Goal: Information Seeking & Learning: Learn about a topic

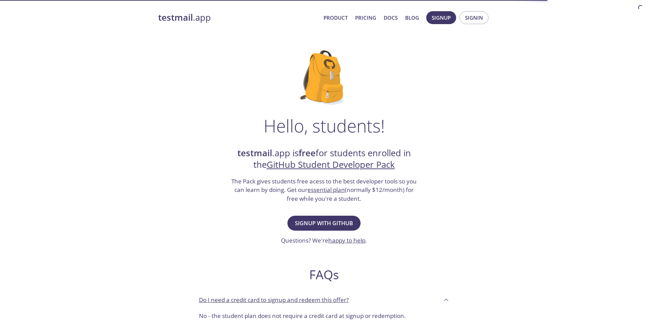
click at [186, 15] on strong "testmail" at bounding box center [175, 18] width 35 height 12
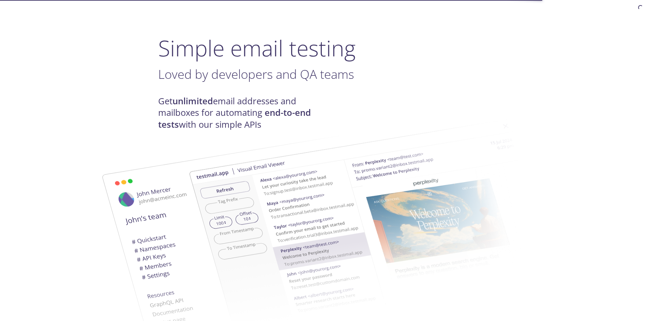
scroll to position [34, 0]
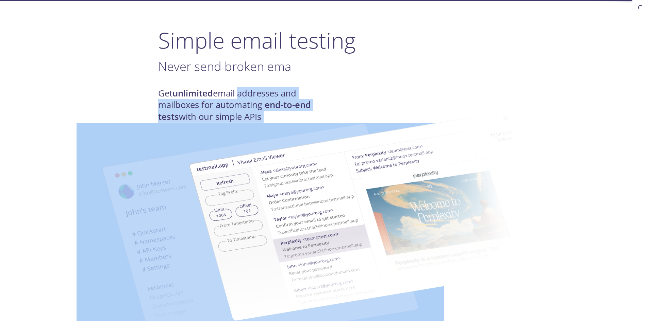
drag, startPoint x: 240, startPoint y: 89, endPoint x: 287, endPoint y: 108, distance: 50.5
click at [286, 106] on img at bounding box center [372, 216] width 367 height 230
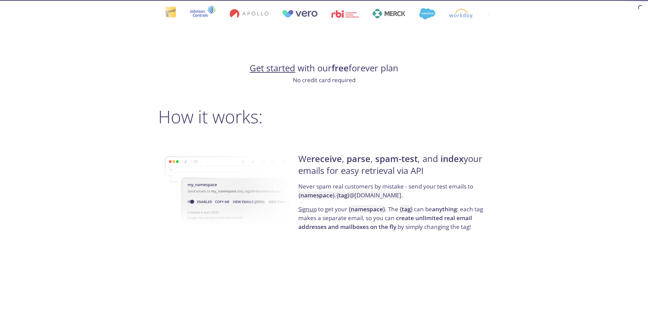
scroll to position [408, 0]
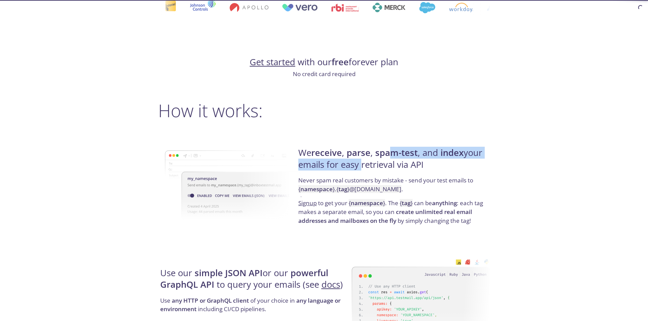
drag, startPoint x: 358, startPoint y: 160, endPoint x: 395, endPoint y: 156, distance: 38.0
click at [395, 156] on h4 "We receive , parse , spam-test , and index your emails for easy retrieval via A…" at bounding box center [392, 161] width 189 height 29
click at [395, 156] on strong "spam-test" at bounding box center [396, 153] width 43 height 12
drag, startPoint x: 391, startPoint y: 156, endPoint x: 416, endPoint y: 168, distance: 27.8
click at [415, 168] on h4 "We receive , parse , spam-test , and index your emails for easy retrieval via A…" at bounding box center [392, 161] width 189 height 29
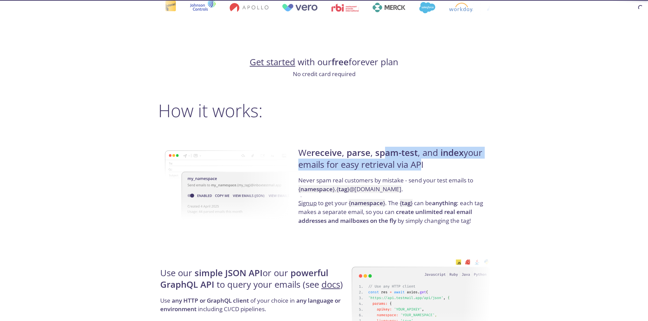
click at [415, 171] on h4 "We receive , parse , spam-test , and index your emails for easy retrieval via A…" at bounding box center [392, 161] width 189 height 29
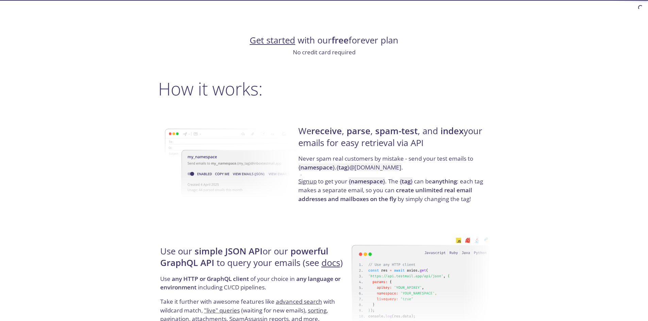
scroll to position [442, 0]
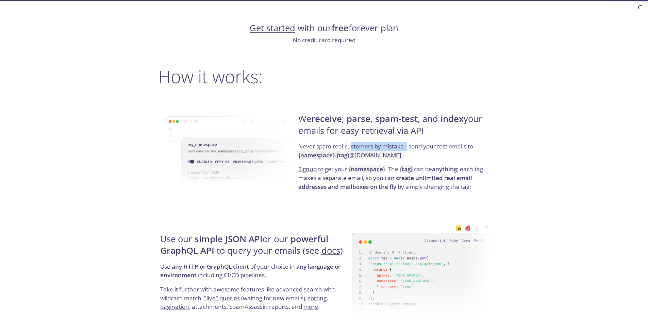
drag, startPoint x: 351, startPoint y: 147, endPoint x: 414, endPoint y: 146, distance: 63.6
click at [414, 146] on p "Never spam real customers by mistake - send your test emails to { namespace } .…" at bounding box center [392, 153] width 189 height 23
drag, startPoint x: 430, startPoint y: 149, endPoint x: 445, endPoint y: 153, distance: 15.3
click at [445, 153] on p "Never spam real customers by mistake - send your test emails to { namespace } .…" at bounding box center [392, 153] width 189 height 23
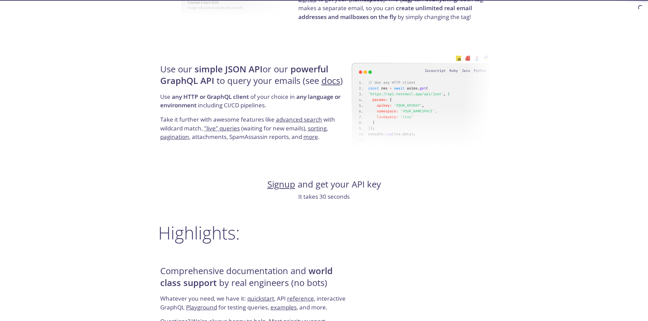
scroll to position [578, 0]
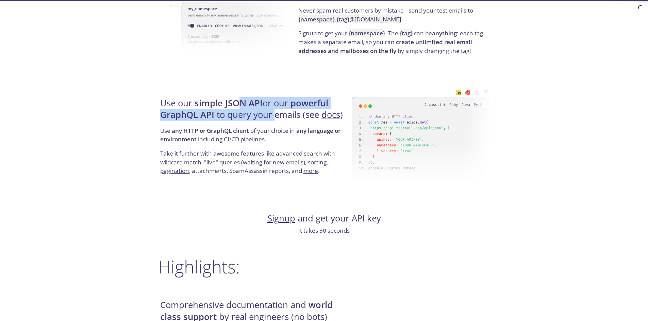
drag, startPoint x: 241, startPoint y: 105, endPoint x: 274, endPoint y: 113, distance: 33.5
click at [274, 113] on h4 "Use our simple JSON API or our powerful GraphQL API to query your emails (see d…" at bounding box center [254, 112] width 189 height 29
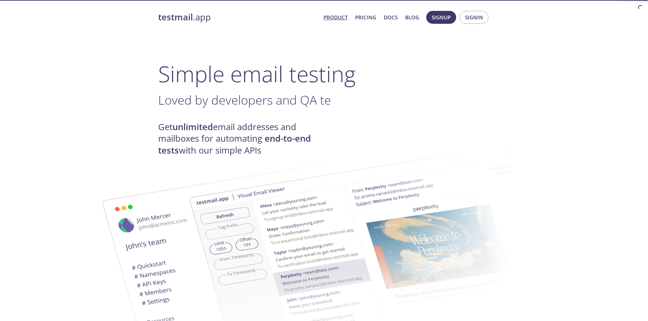
scroll to position [0, 0]
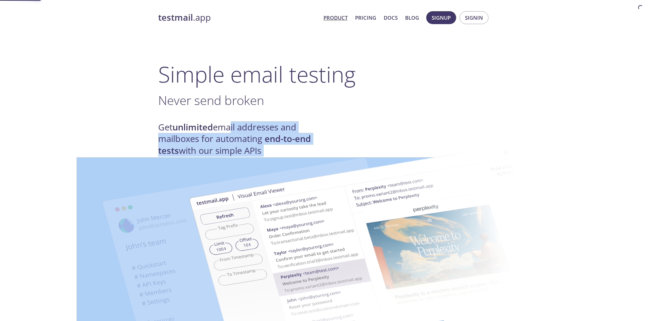
drag, startPoint x: 232, startPoint y: 125, endPoint x: 249, endPoint y: 151, distance: 30.7
click at [249, 151] on img at bounding box center [372, 250] width 367 height 230
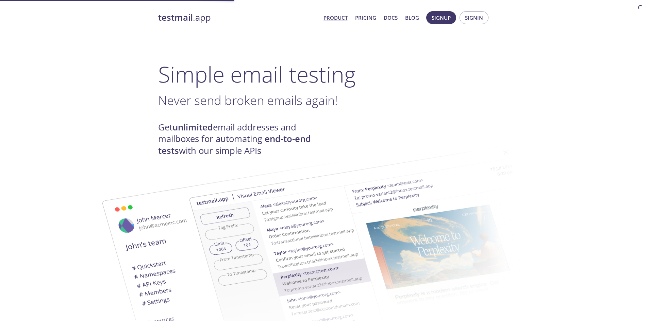
click at [209, 124] on strong "unlimited" at bounding box center [192, 127] width 40 height 12
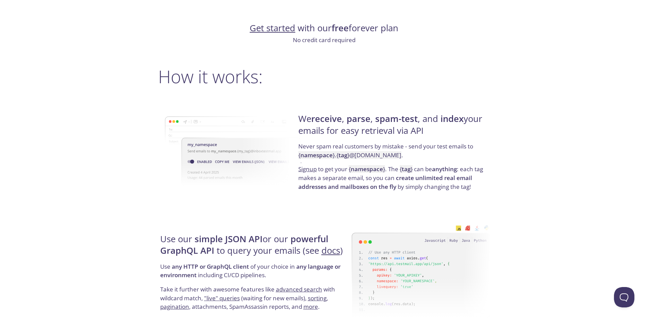
scroll to position [510, 0]
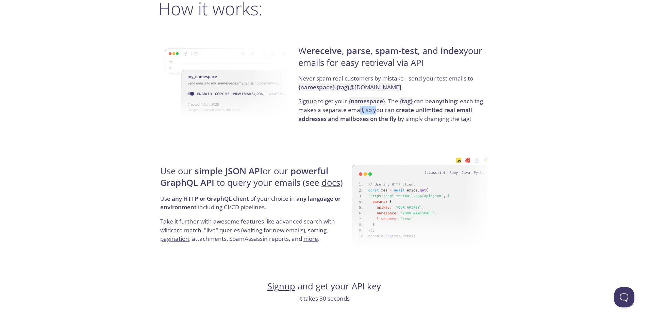
drag, startPoint x: 370, startPoint y: 110, endPoint x: 377, endPoint y: 112, distance: 6.9
click at [377, 112] on p "Signup to get your { namespace } . The { tag } can be anything : each tag makes…" at bounding box center [392, 110] width 189 height 26
click at [373, 95] on p "Never spam real customers by mistake - send your test emails to { namespace } .…" at bounding box center [392, 85] width 189 height 23
drag, startPoint x: 387, startPoint y: 101, endPoint x: 413, endPoint y: 104, distance: 26.8
click at [413, 104] on p "Signup to get your { namespace } . The { tag } can be anything : each tag makes…" at bounding box center [392, 110] width 189 height 26
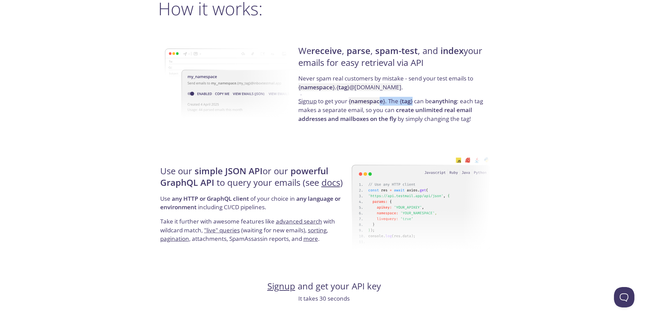
click at [412, 104] on code "{ tag }" at bounding box center [406, 101] width 13 height 8
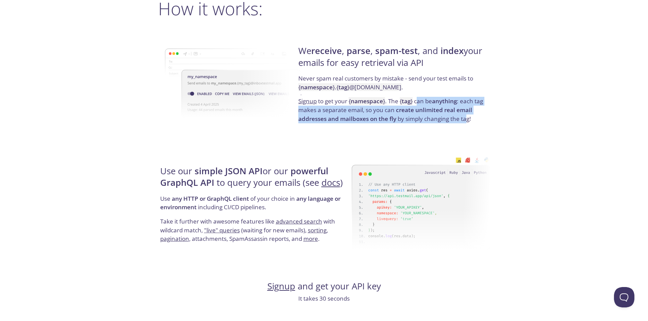
drag, startPoint x: 418, startPoint y: 104, endPoint x: 469, endPoint y: 125, distance: 55.5
click at [469, 125] on div "We receive , parse , spam-test , and index your emails for easy retrieval via A…" at bounding box center [392, 84] width 193 height 109
click at [400, 110] on strong "create unlimited real email addresses and mailboxes on the fly" at bounding box center [385, 114] width 174 height 17
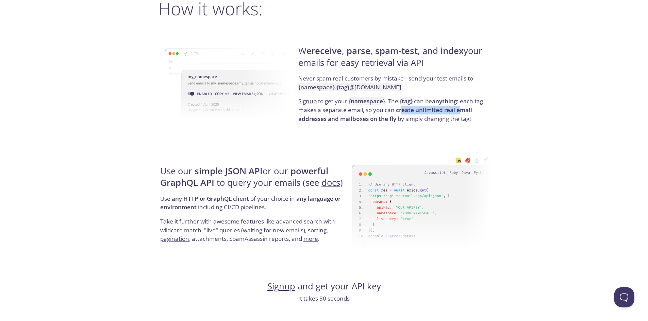
drag, startPoint x: 412, startPoint y: 112, endPoint x: 460, endPoint y: 114, distance: 48.0
click at [460, 114] on strong "create unlimited real email addresses and mailboxes on the fly" at bounding box center [385, 114] width 174 height 17
drag, startPoint x: 485, startPoint y: 111, endPoint x: 398, endPoint y: 112, distance: 87.4
click at [398, 112] on p "Signup to get your { namespace } . The { tag } can be anything : each tag makes…" at bounding box center [392, 110] width 189 height 26
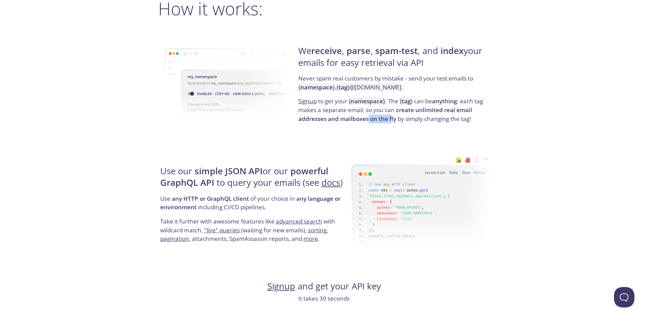
drag, startPoint x: 368, startPoint y: 119, endPoint x: 393, endPoint y: 119, distance: 24.8
click at [393, 119] on strong "create unlimited real email addresses and mailboxes on the fly" at bounding box center [385, 114] width 174 height 17
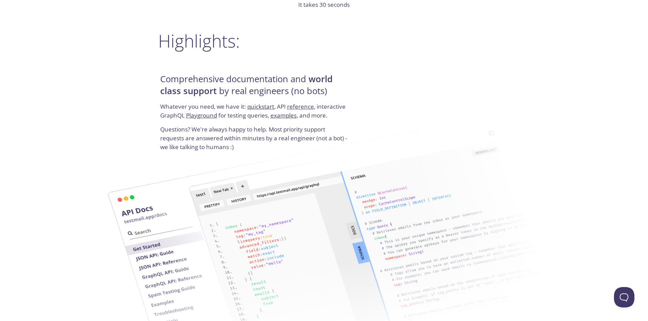
scroll to position [816, 0]
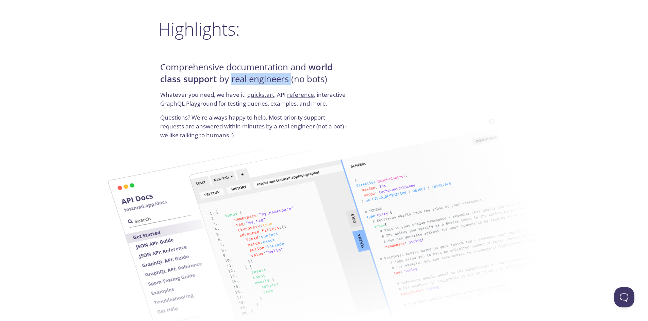
drag, startPoint x: 235, startPoint y: 87, endPoint x: 293, endPoint y: 86, distance: 58.1
click at [293, 86] on h4 "Comprehensive documentation and world class support by real engineers (no bots)" at bounding box center [254, 76] width 189 height 29
click at [294, 85] on h4 "Comprehensive documentation and world class support by real engineers (no bots)" at bounding box center [254, 76] width 189 height 29
drag, startPoint x: 324, startPoint y: 82, endPoint x: 239, endPoint y: 79, distance: 85.0
click at [239, 79] on h4 "Comprehensive documentation and world class support by real engineers (no bots)" at bounding box center [254, 76] width 189 height 29
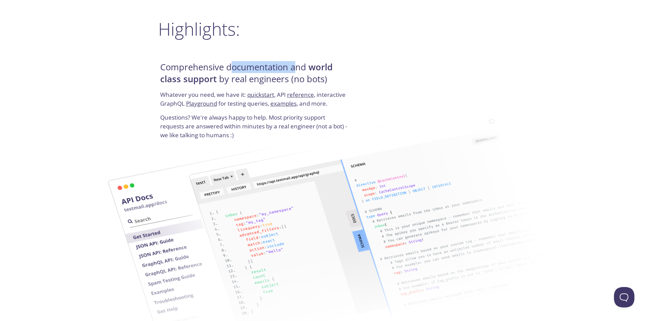
drag, startPoint x: 233, startPoint y: 72, endPoint x: 295, endPoint y: 72, distance: 62.6
click at [295, 72] on h4 "Comprehensive documentation and world class support by real engineers (no bots)" at bounding box center [254, 76] width 189 height 29
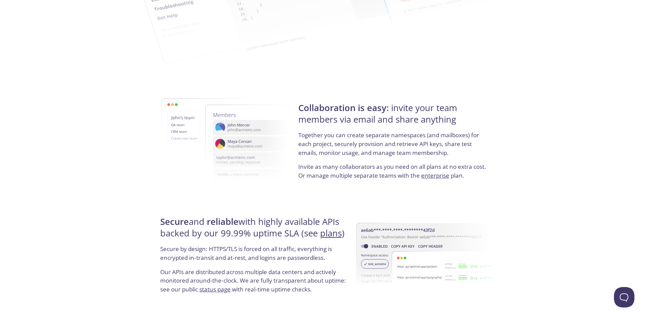
scroll to position [1122, 0]
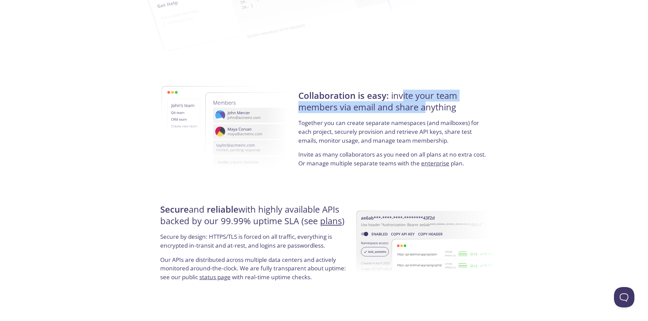
drag, startPoint x: 413, startPoint y: 105, endPoint x: 427, endPoint y: 112, distance: 15.5
click at [427, 112] on h4 "Collaboration is easy: invite your team members via email and share anything" at bounding box center [392, 104] width 189 height 29
click at [468, 111] on h4 "Collaboration is easy: invite your team members via email and share anything" at bounding box center [392, 104] width 189 height 29
click at [469, 111] on h4 "Collaboration is easy: invite your team members via email and share anything" at bounding box center [392, 104] width 189 height 29
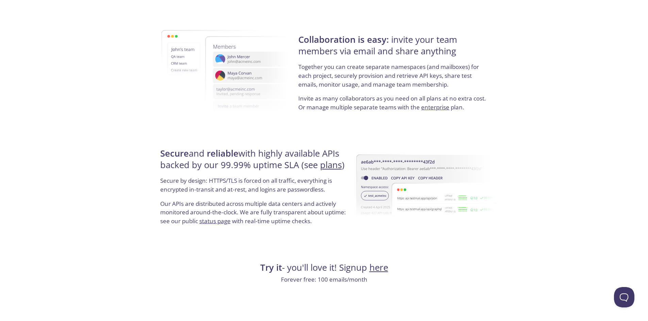
scroll to position [1190, 0]
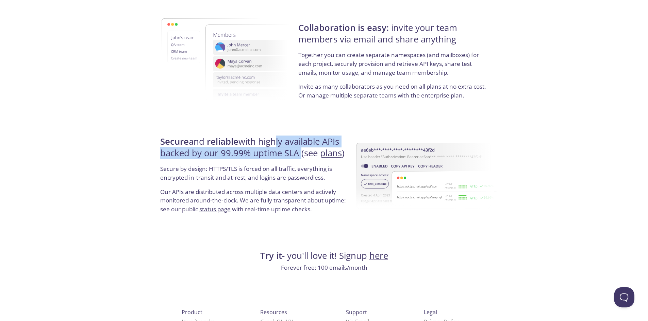
drag, startPoint x: 291, startPoint y: 154, endPoint x: 304, endPoint y: 168, distance: 18.5
click at [304, 168] on div "Secure and reliable with highly available APIs backed by our 99.99% uptime SLA …" at bounding box center [254, 177] width 193 height 102
click at [304, 168] on p "Secure by design: HTTPS/TLS is forced on all traffic, everything is encrypted i…" at bounding box center [254, 176] width 189 height 23
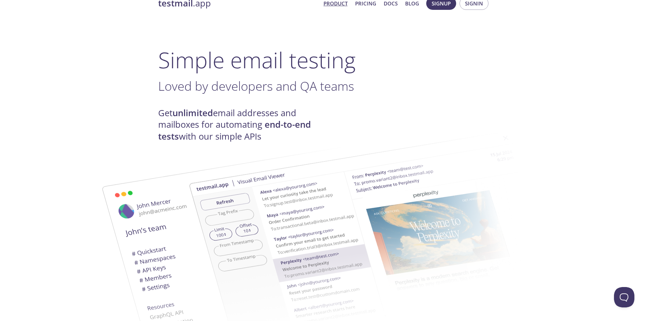
scroll to position [0, 0]
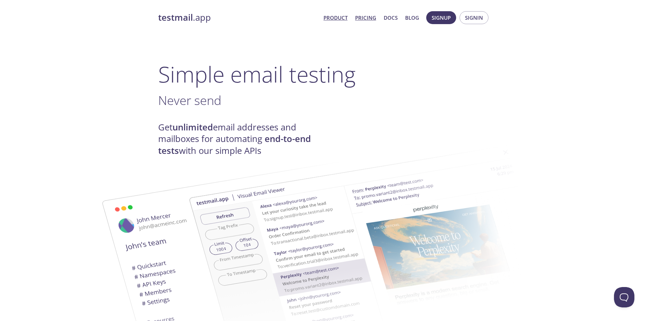
click at [366, 15] on link "Pricing" at bounding box center [365, 17] width 21 height 9
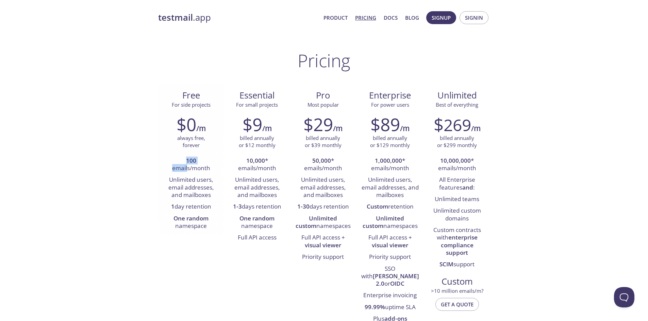
drag, startPoint x: 181, startPoint y: 164, endPoint x: 192, endPoint y: 170, distance: 12.9
click at [190, 168] on li "100 emails/month" at bounding box center [191, 164] width 56 height 19
click at [192, 170] on li "100 emails/month" at bounding box center [191, 164] width 56 height 19
drag, startPoint x: 186, startPoint y: 181, endPoint x: 207, endPoint y: 200, distance: 28.4
click at [207, 200] on li "Unlimited users, email addresses, and mailboxes" at bounding box center [191, 187] width 56 height 27
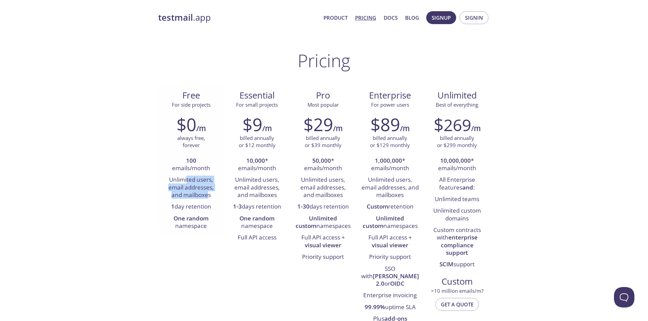
click at [207, 200] on li "Unlimited users, email addresses, and mailboxes" at bounding box center [191, 187] width 56 height 27
drag, startPoint x: 210, startPoint y: 197, endPoint x: 166, endPoint y: 169, distance: 52.2
click at [166, 169] on ul "100 emails/month Unlimited users, email addresses, and mailboxes 1 day retentio…" at bounding box center [191, 193] width 56 height 77
click at [169, 184] on li "Unlimited users, email addresses, and mailboxes" at bounding box center [191, 187] width 56 height 27
click at [197, 216] on ul "100 emails/month Unlimited users, email addresses, and mailboxes 1 day retentio…" at bounding box center [191, 193] width 56 height 77
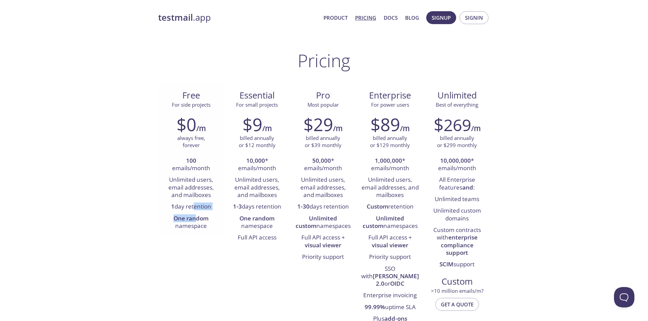
click at [197, 216] on strong "One random" at bounding box center [190, 219] width 35 height 8
drag, startPoint x: 205, startPoint y: 227, endPoint x: 176, endPoint y: 197, distance: 42.1
click at [176, 197] on ul "100 emails/month Unlimited users, email addresses, and mailboxes 1 day retentio…" at bounding box center [191, 193] width 56 height 77
click at [414, 20] on link "Blog" at bounding box center [412, 17] width 14 height 9
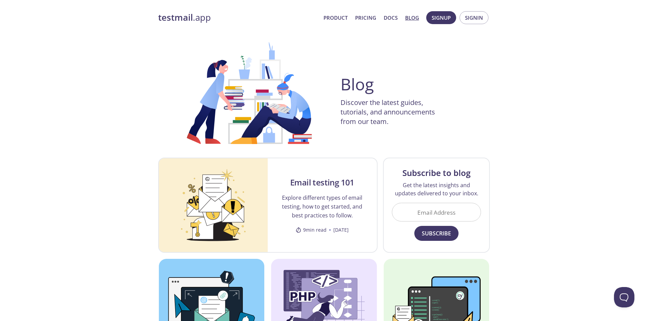
click at [181, 18] on strong "testmail" at bounding box center [175, 18] width 35 height 12
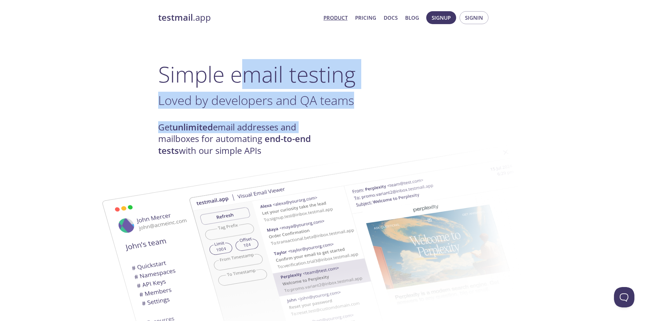
drag, startPoint x: 266, startPoint y: 97, endPoint x: 333, endPoint y: 128, distance: 74.1
click at [334, 128] on div "Get unlimited email addresses and mailboxes for automating end-to-end tests wit…" at bounding box center [324, 139] width 332 height 35
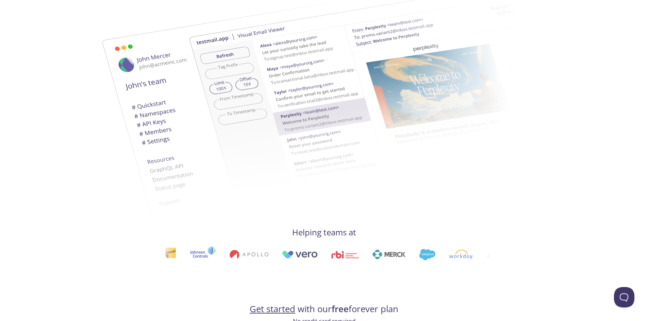
scroll to position [68, 0]
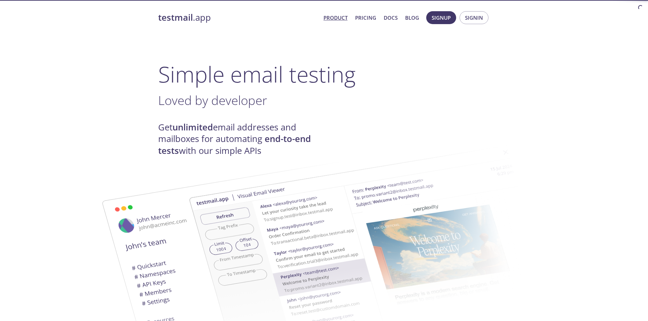
scroll to position [34, 0]
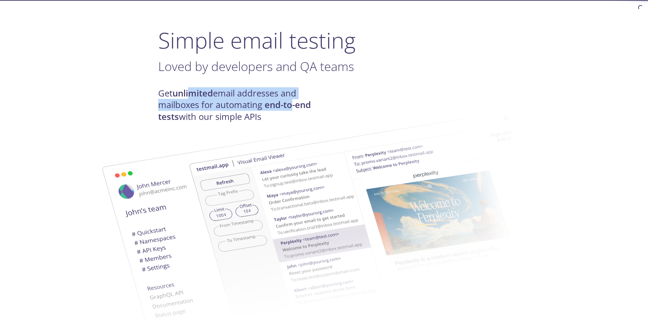
drag, startPoint x: 191, startPoint y: 93, endPoint x: 298, endPoint y: 101, distance: 106.7
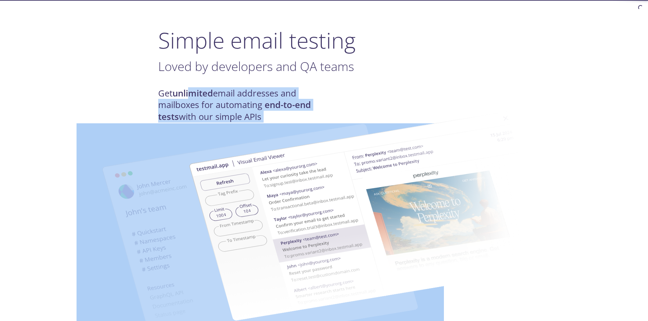
click at [298, 101] on img at bounding box center [372, 216] width 367 height 230
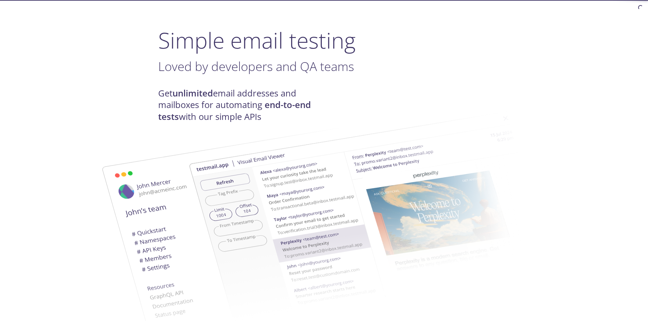
drag, startPoint x: 168, startPoint y: 89, endPoint x: 268, endPoint y: 98, distance: 99.7
click at [268, 98] on h4 "Get unlimited email addresses and mailboxes for automating end-to-end tests wit…" at bounding box center [241, 105] width 166 height 35
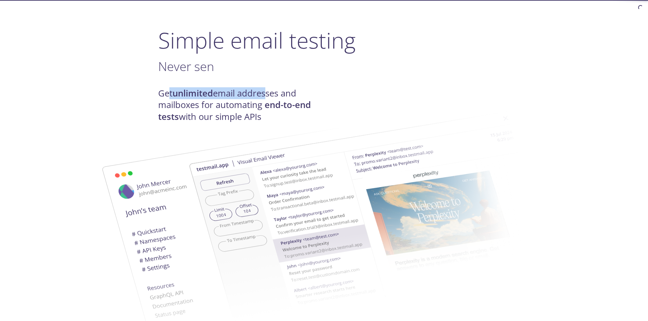
click at [284, 108] on img at bounding box center [372, 216] width 367 height 230
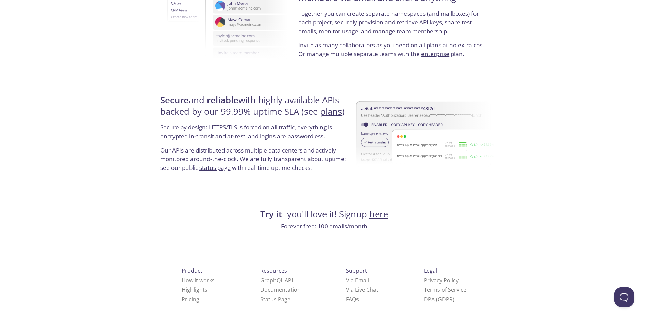
scroll to position [1234, 0]
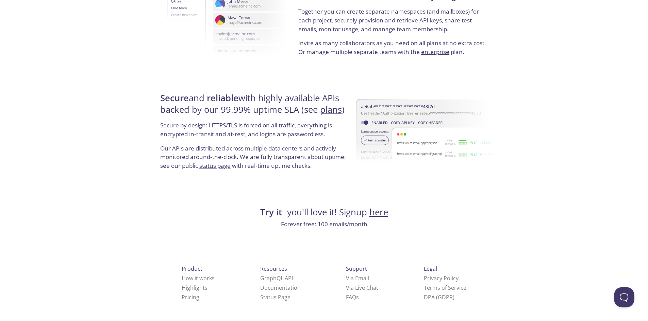
click at [331, 112] on link "plans" at bounding box center [331, 110] width 22 height 12
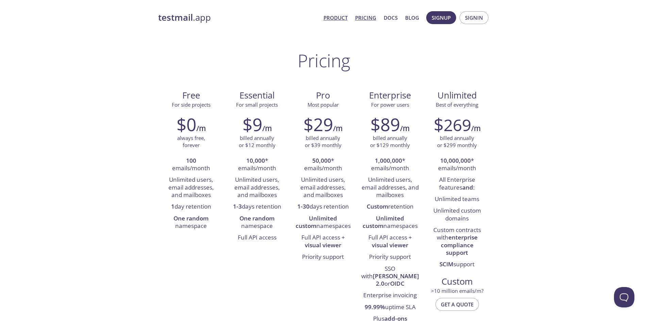
click at [334, 19] on link "Product" at bounding box center [335, 17] width 24 height 9
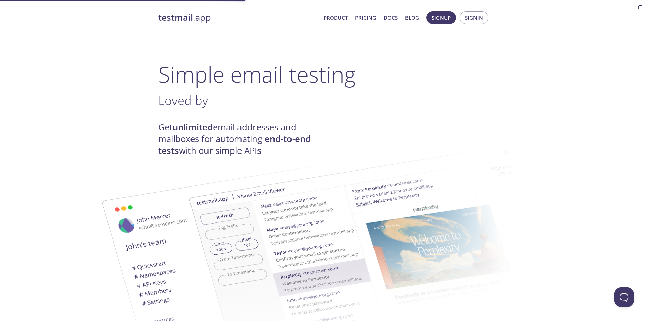
click at [175, 13] on strong "testmail" at bounding box center [175, 18] width 35 height 12
